Goal: Task Accomplishment & Management: Use online tool/utility

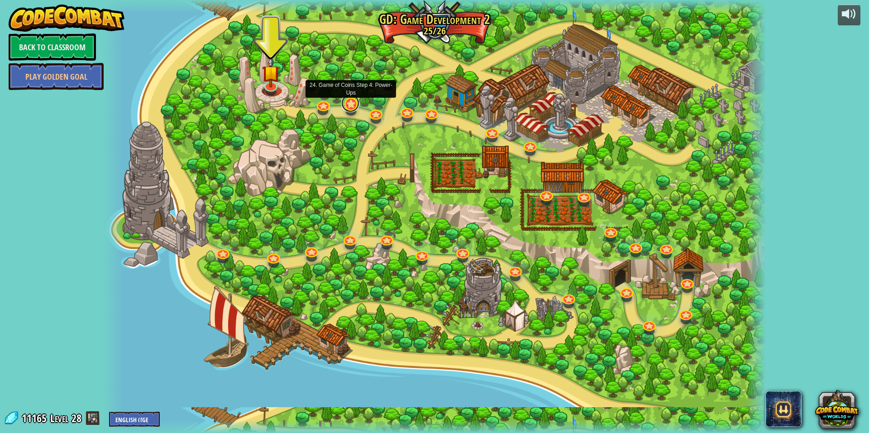
click at [355, 105] on link at bounding box center [350, 103] width 18 height 18
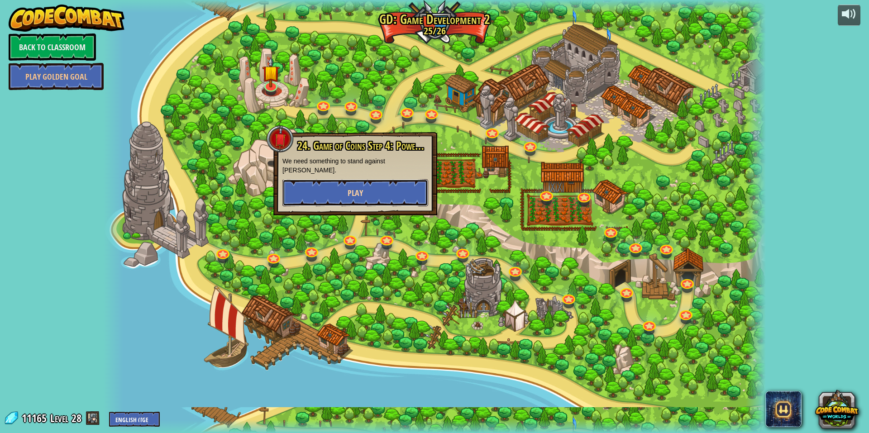
click at [326, 179] on button "Play" at bounding box center [355, 192] width 146 height 27
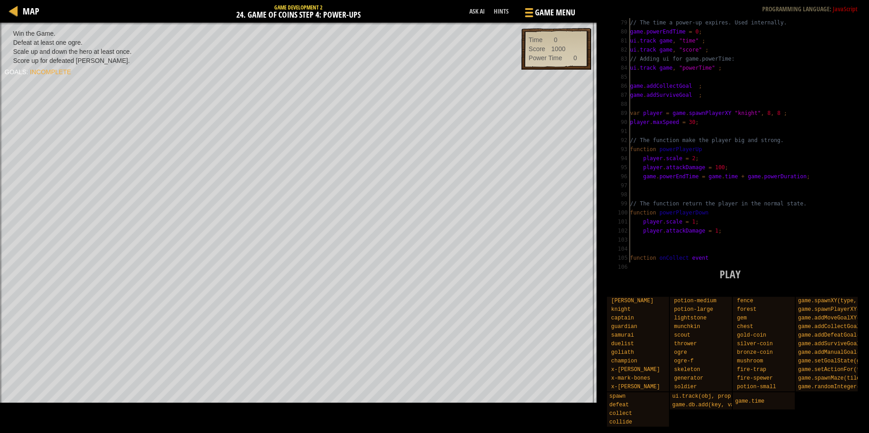
scroll to position [841, 0]
